Goal: Register for event/course

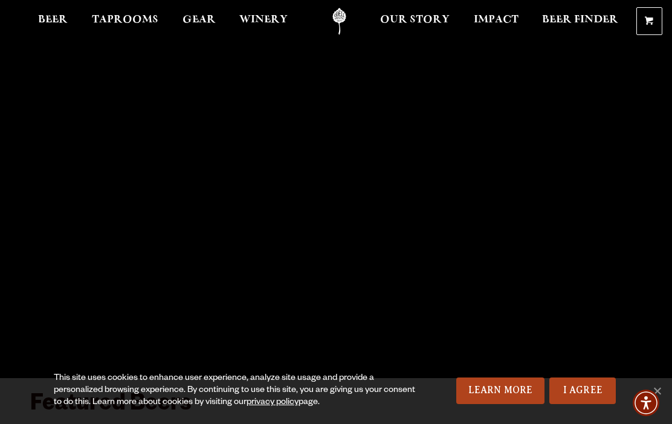
click at [152, 24] on span "Taprooms" at bounding box center [125, 20] width 66 height 10
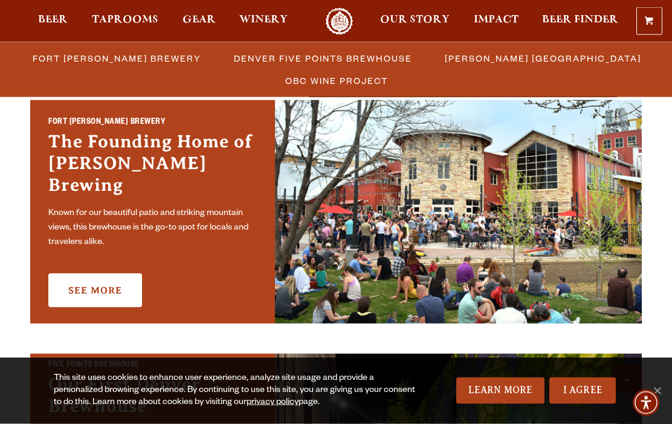
scroll to position [378, 0]
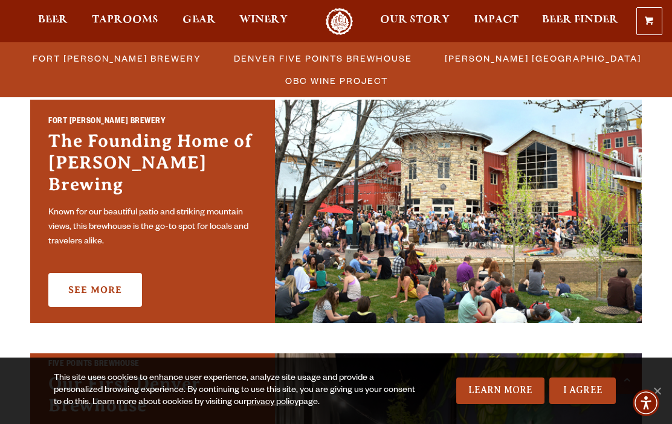
click at [115, 277] on link "See More" at bounding box center [95, 290] width 94 height 34
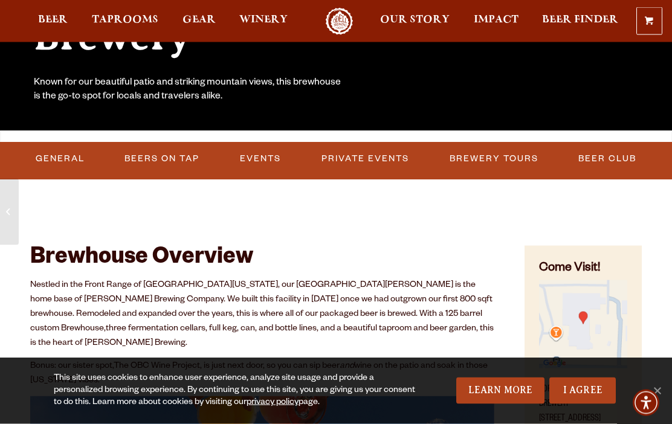
scroll to position [257, 0]
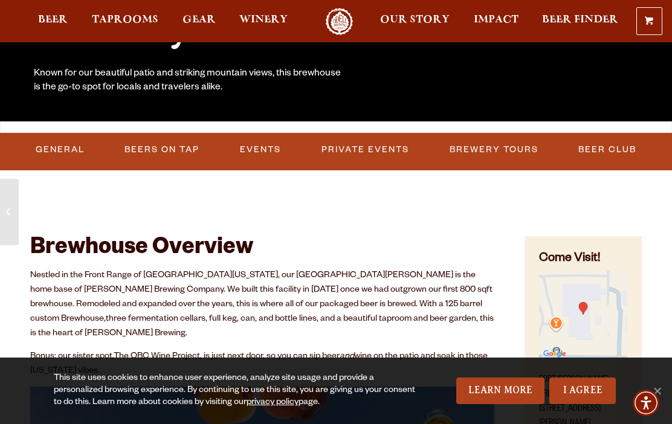
click at [278, 149] on link "Events" at bounding box center [260, 150] width 51 height 28
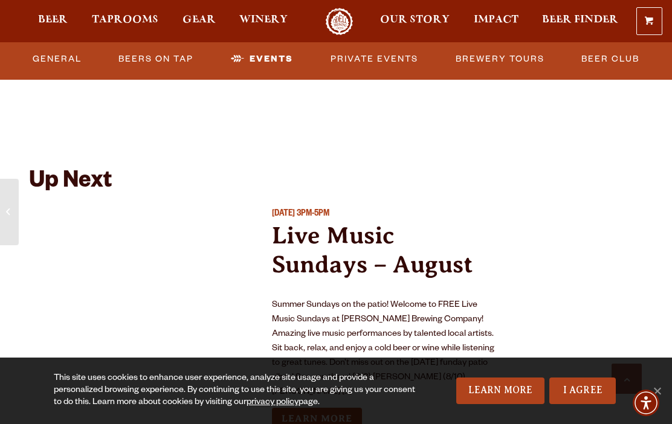
scroll to position [4421, 0]
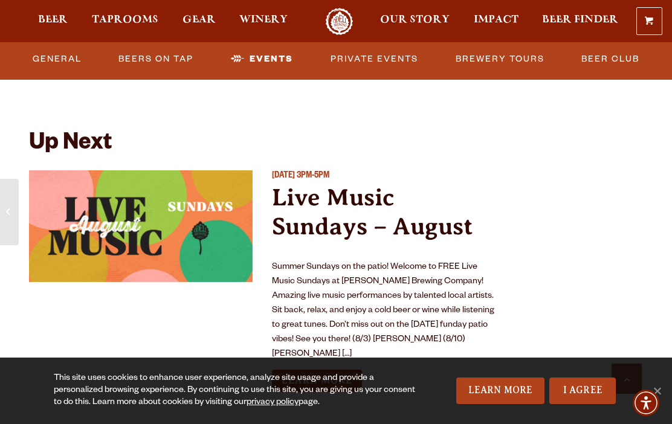
click at [334, 370] on link "Learn More" at bounding box center [317, 381] width 90 height 22
